Goal: Transaction & Acquisition: Purchase product/service

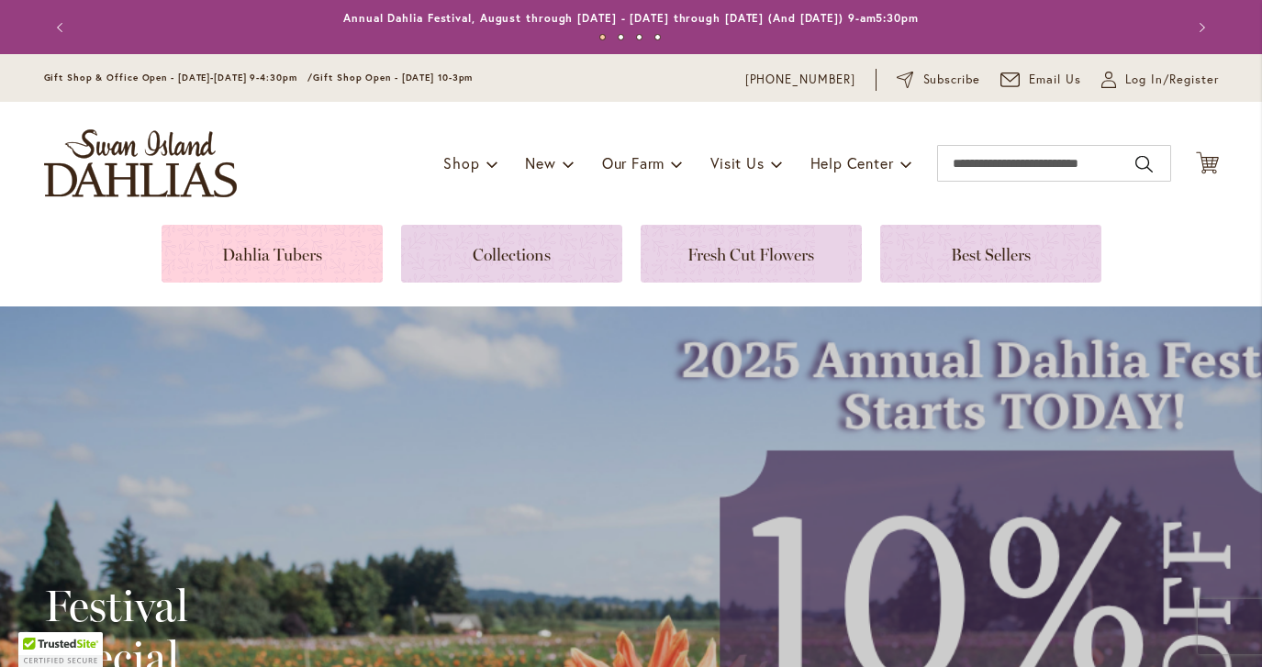
click at [263, 260] on link at bounding box center [272, 254] width 221 height 58
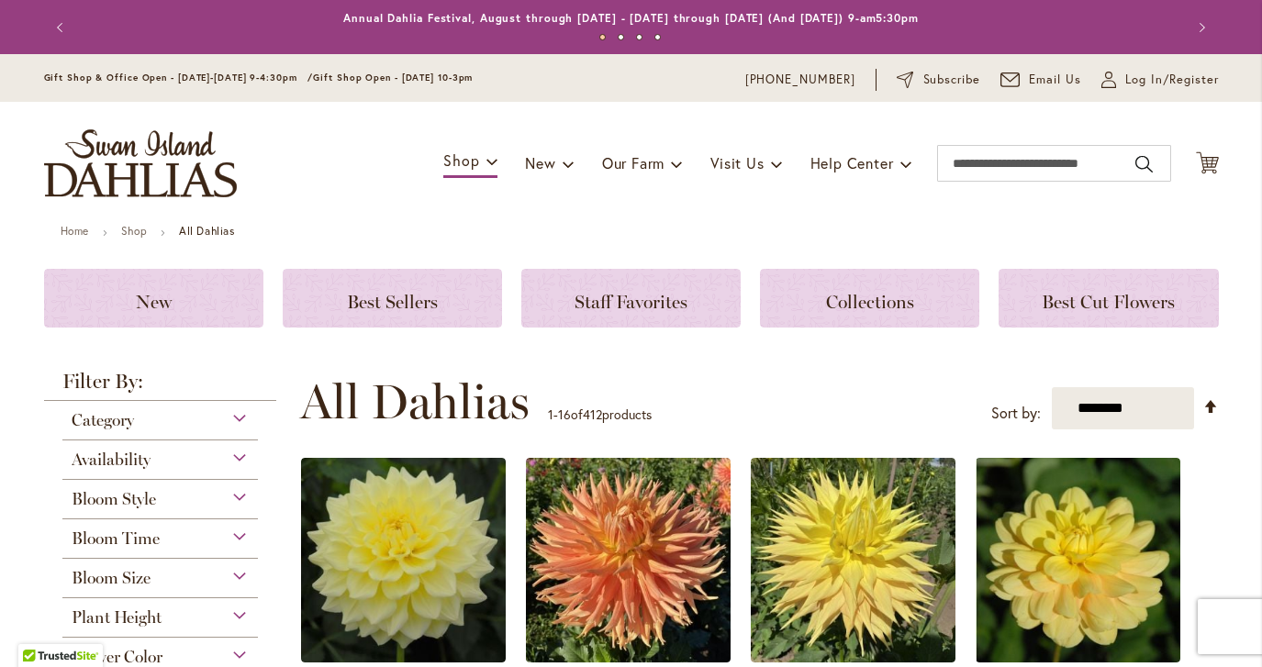
click at [148, 164] on img "store logo" at bounding box center [140, 163] width 193 height 68
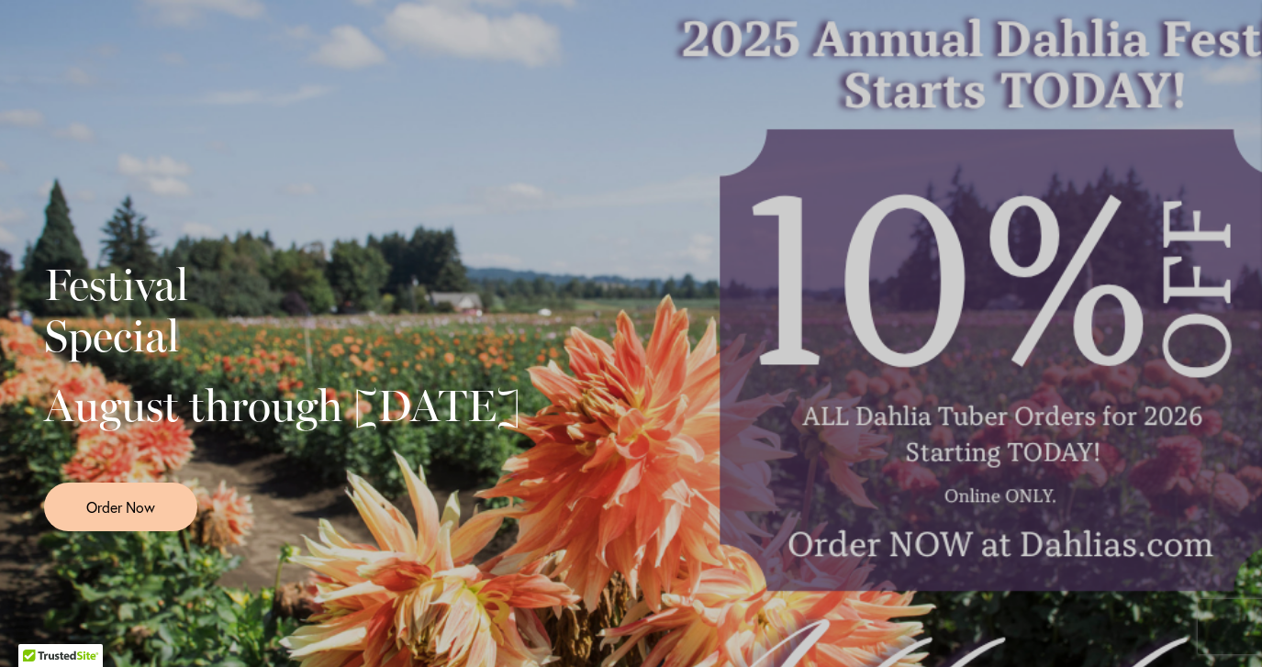
scroll to position [323, 0]
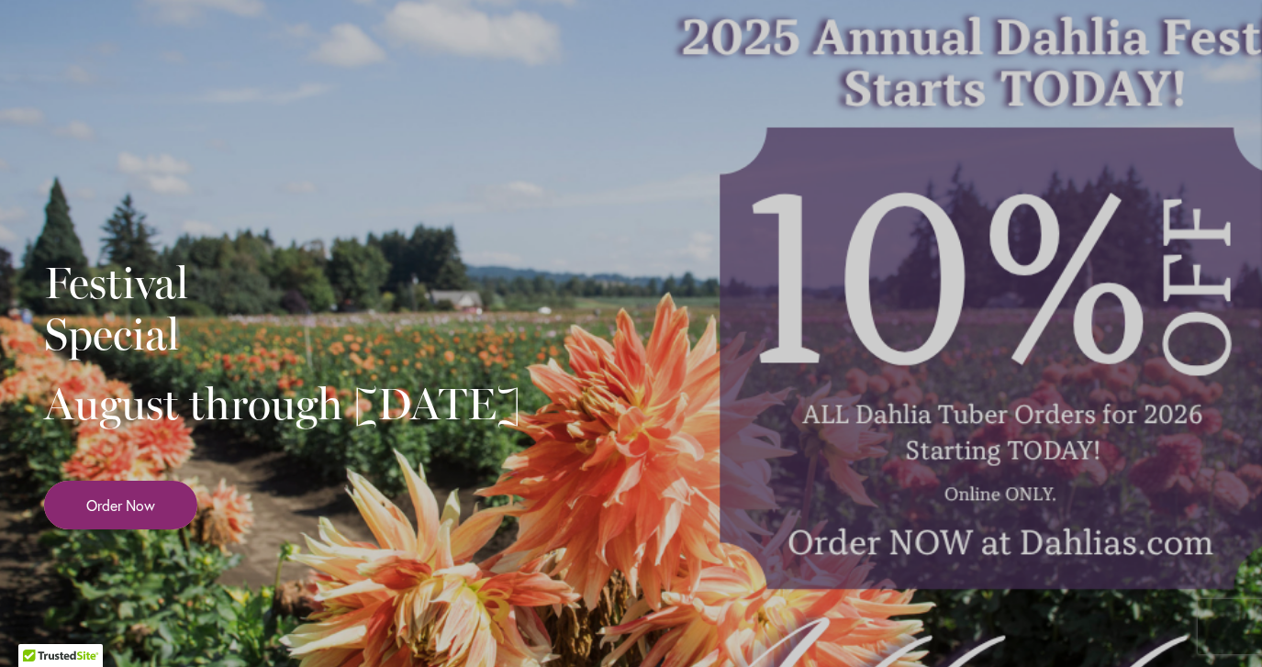
click at [154, 521] on link "Order Now" at bounding box center [120, 505] width 153 height 49
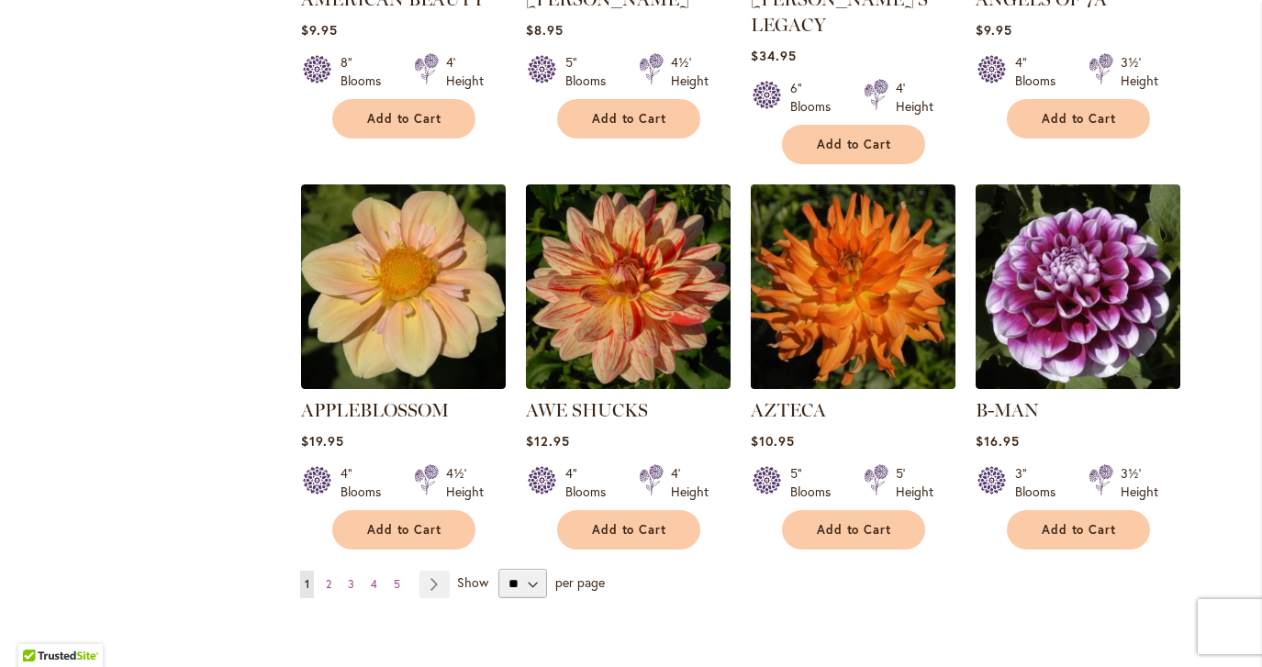
scroll to position [1418, 0]
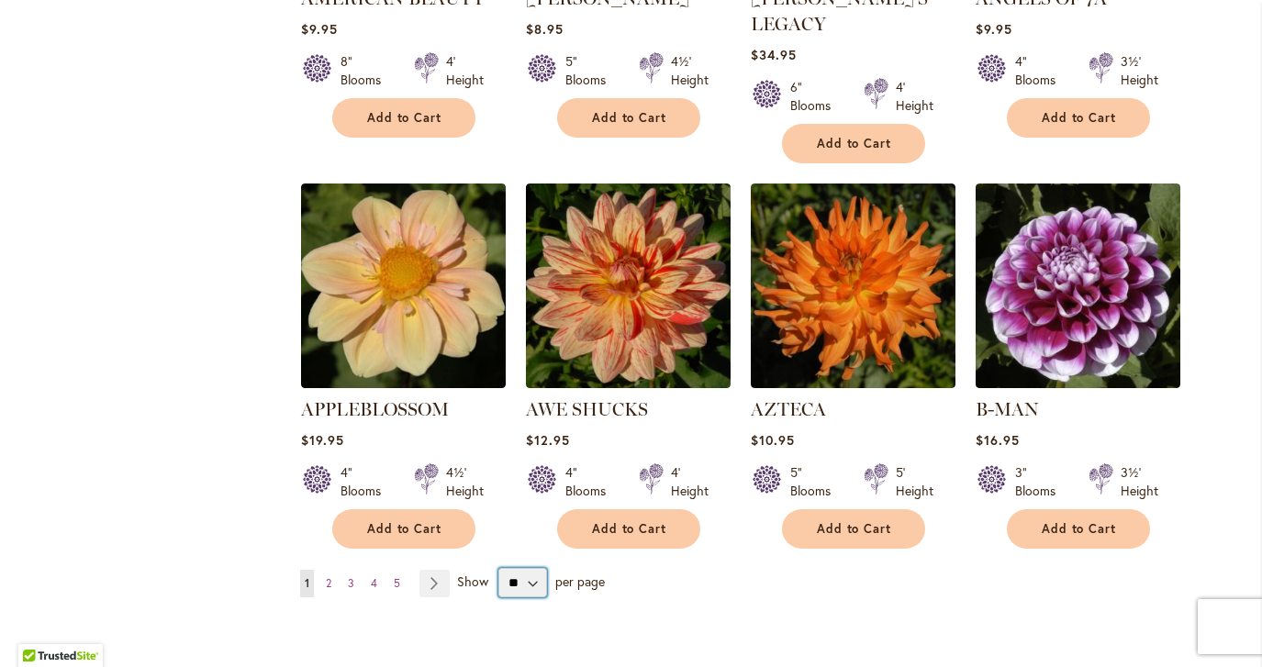
select select "**"
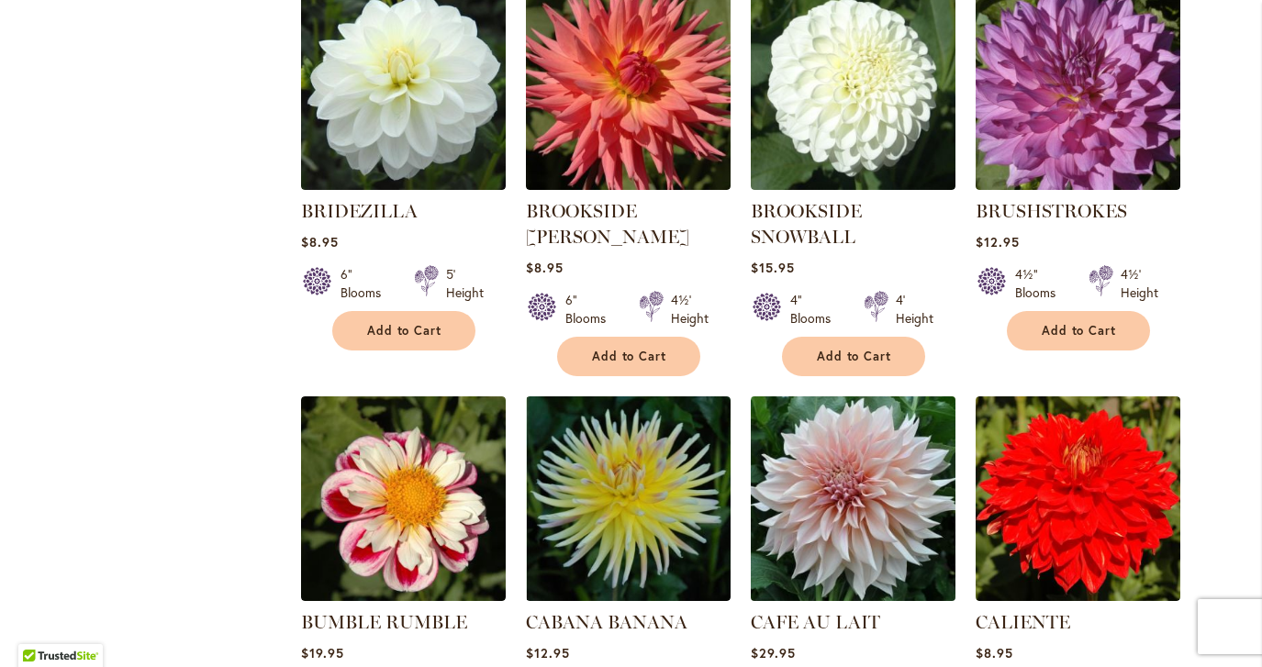
scroll to position [5113, 0]
